Goal: Task Accomplishment & Management: Manage account settings

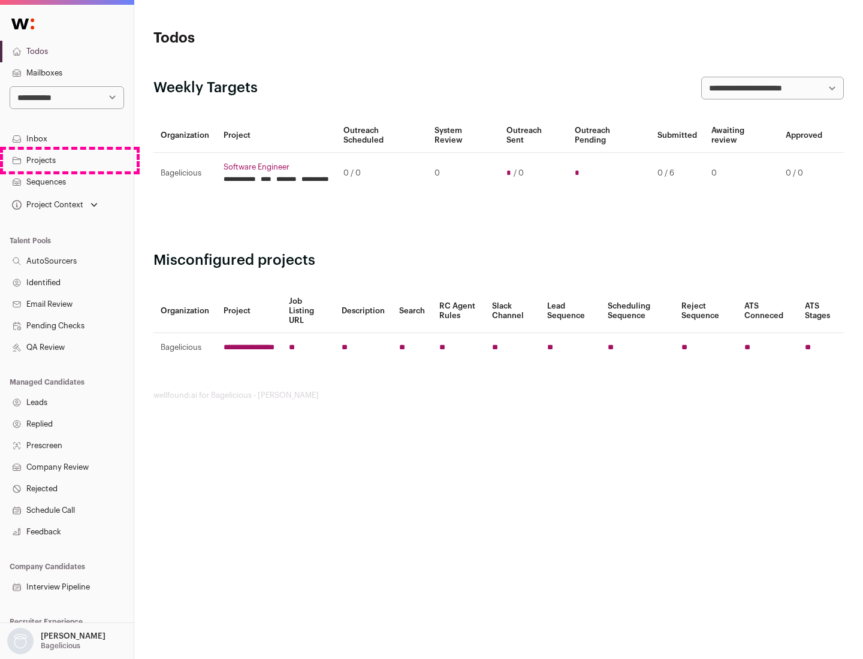
click at [67, 160] on link "Projects" at bounding box center [67, 161] width 134 height 22
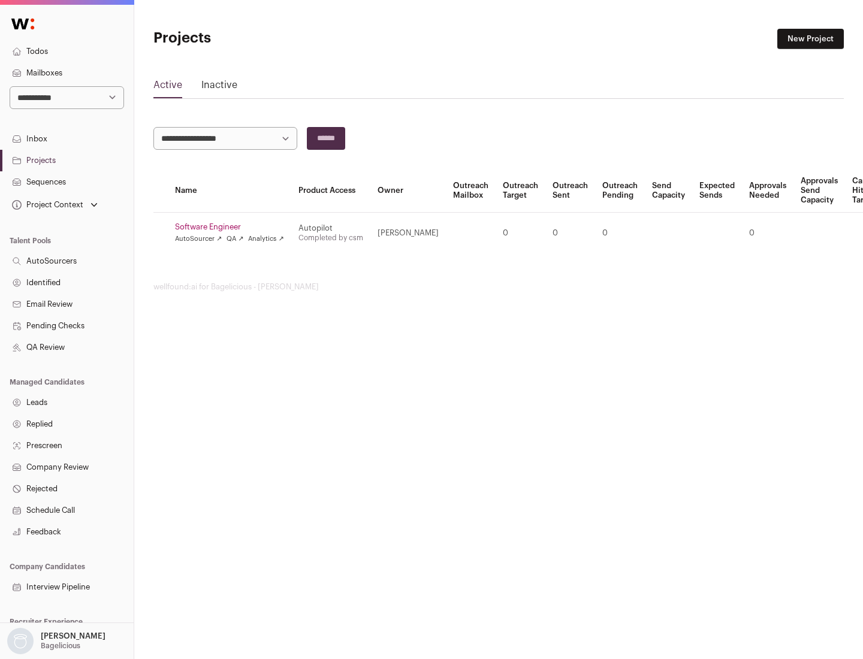
click at [233, 227] on link "Software Engineer" at bounding box center [229, 227] width 109 height 10
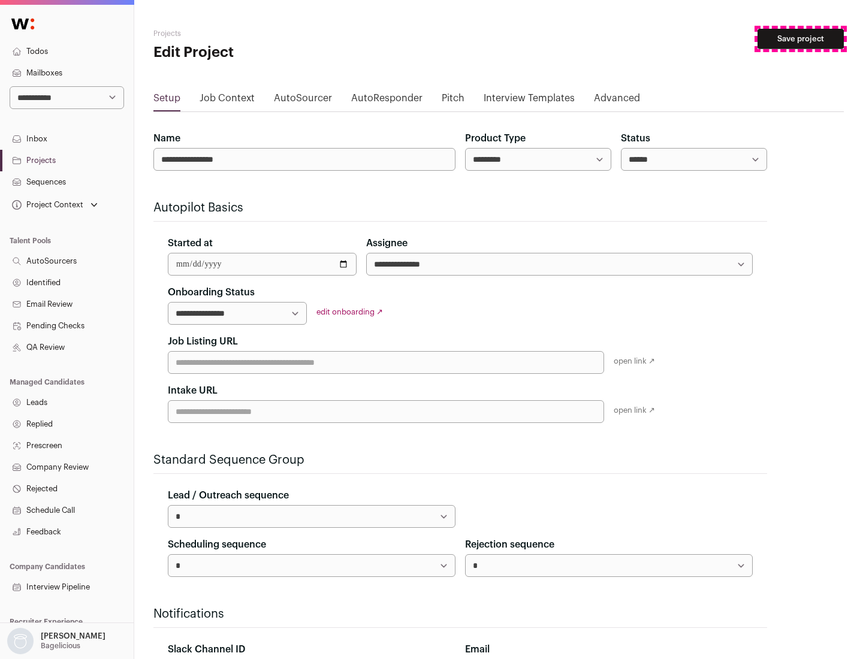
click at [801, 39] on button "Save project" at bounding box center [801, 39] width 86 height 20
